Goal: Task Accomplishment & Management: Use online tool/utility

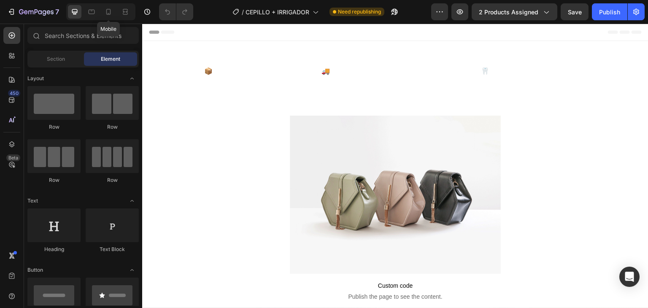
click at [105, 10] on icon at bounding box center [108, 12] width 8 height 8
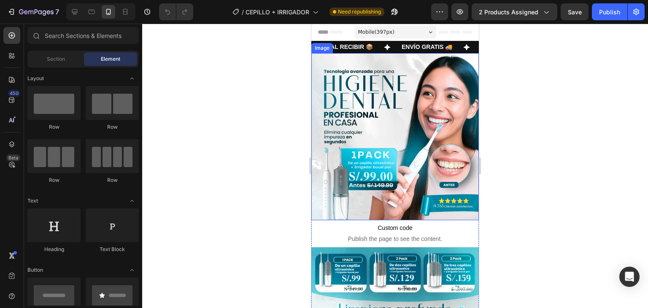
click at [401, 137] on img at bounding box center [394, 136] width 167 height 167
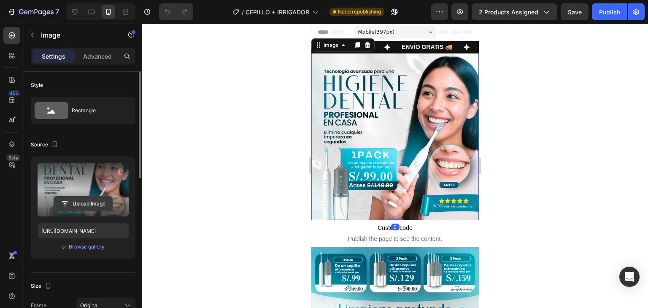
click at [95, 201] on input "file" at bounding box center [83, 204] width 58 height 14
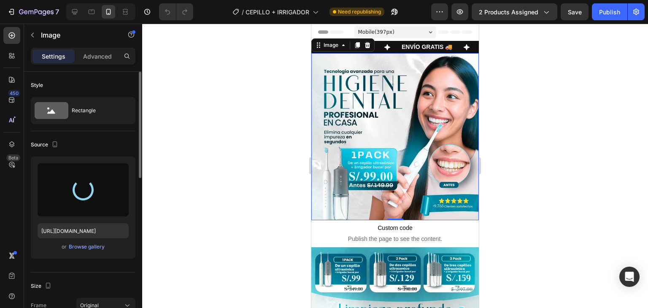
type input "[URL][DOMAIN_NAME]"
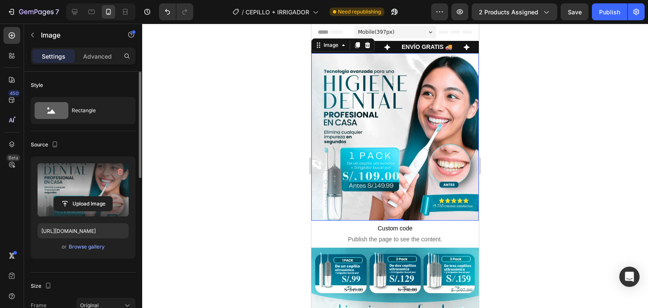
click at [531, 126] on div at bounding box center [395, 166] width 506 height 284
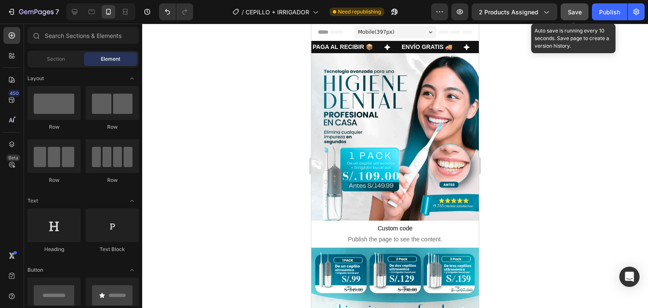
click at [582, 8] on button "Save" at bounding box center [574, 11] width 28 height 17
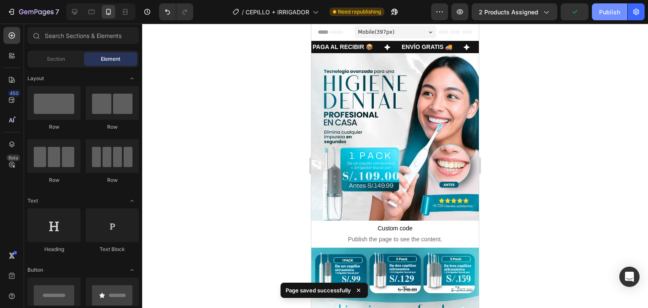
click at [612, 9] on div "Publish" at bounding box center [609, 12] width 21 height 9
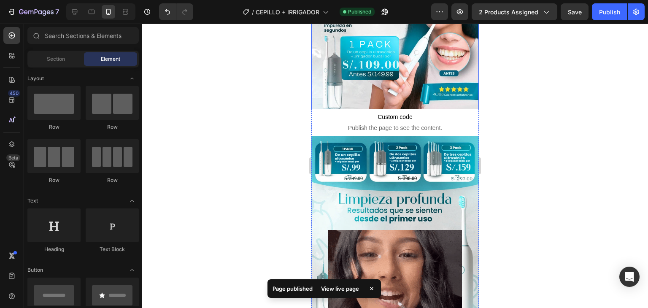
scroll to position [112, 0]
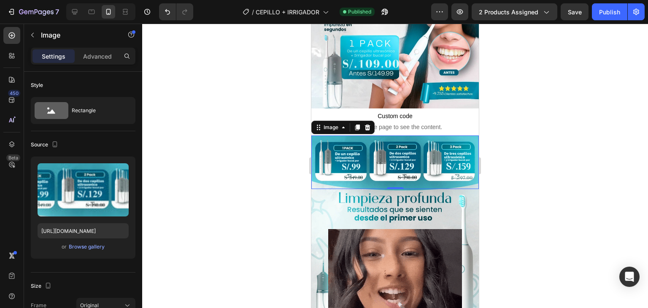
click at [378, 144] on img at bounding box center [394, 162] width 167 height 54
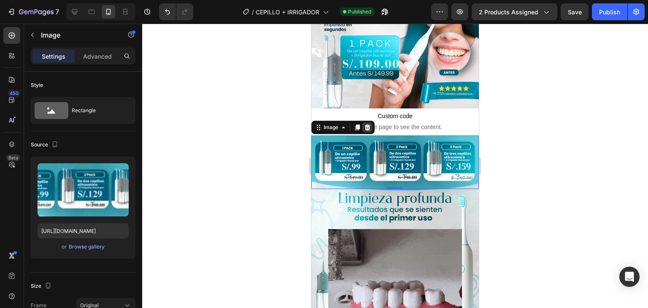
click at [369, 124] on icon at bounding box center [367, 127] width 7 height 7
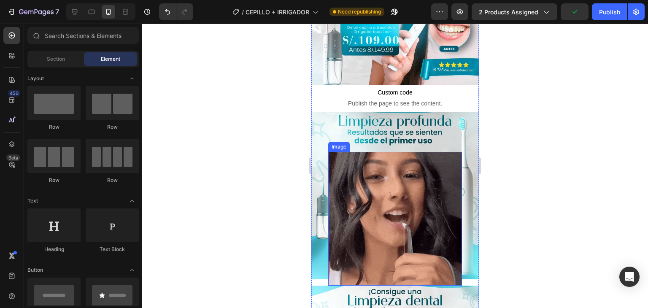
scroll to position [135, 0]
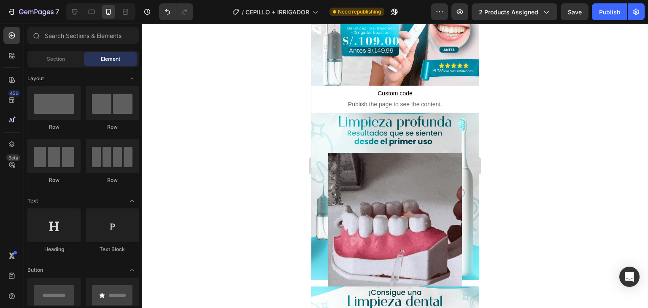
click at [534, 168] on div at bounding box center [395, 166] width 506 height 284
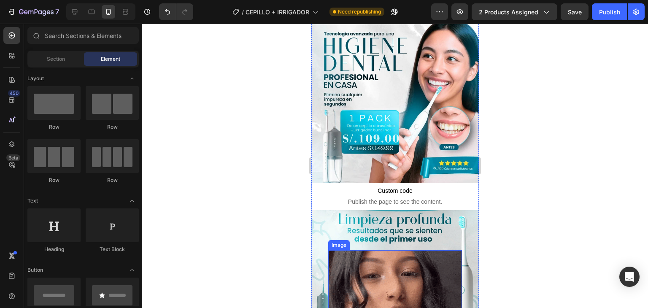
scroll to position [0, 0]
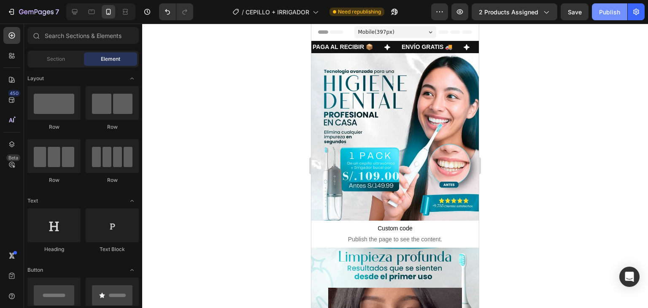
click at [612, 12] on div "Publish" at bounding box center [609, 12] width 21 height 9
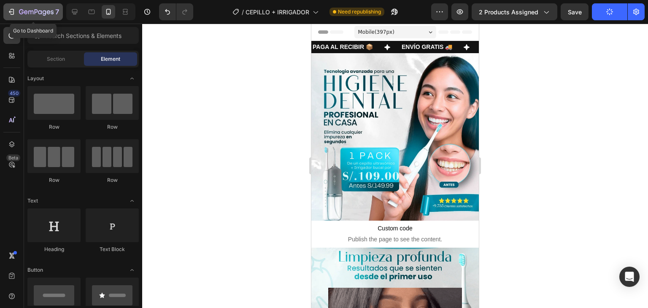
click at [19, 8] on div "7" at bounding box center [33, 12] width 52 height 10
